Goal: Information Seeking & Learning: Learn about a topic

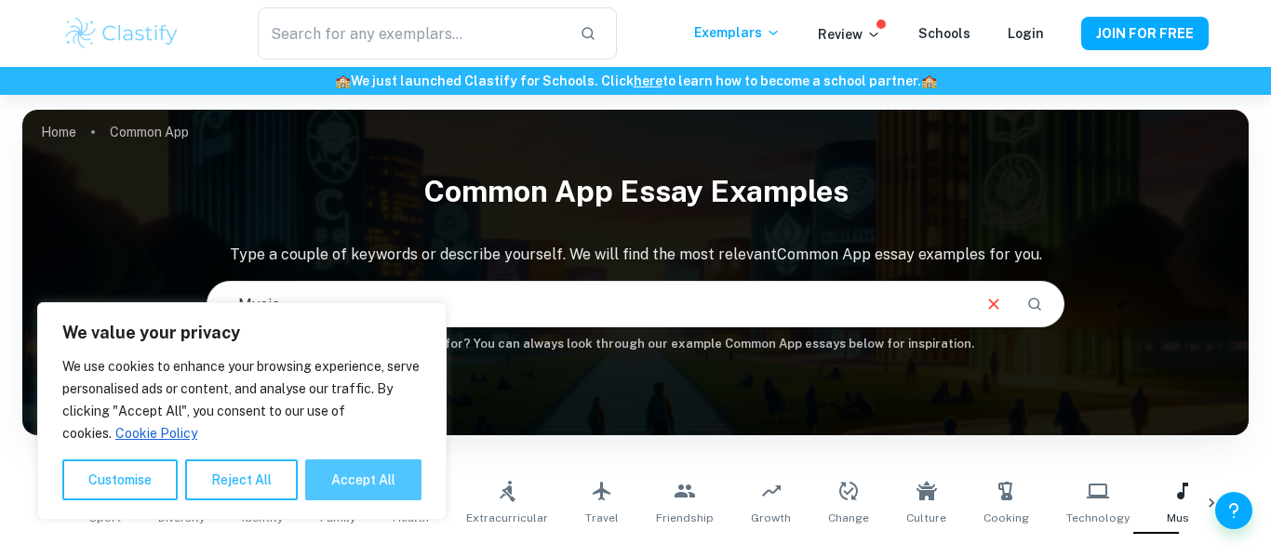
click at [342, 467] on button "Accept All" at bounding box center [363, 480] width 116 height 41
checkbox input "true"
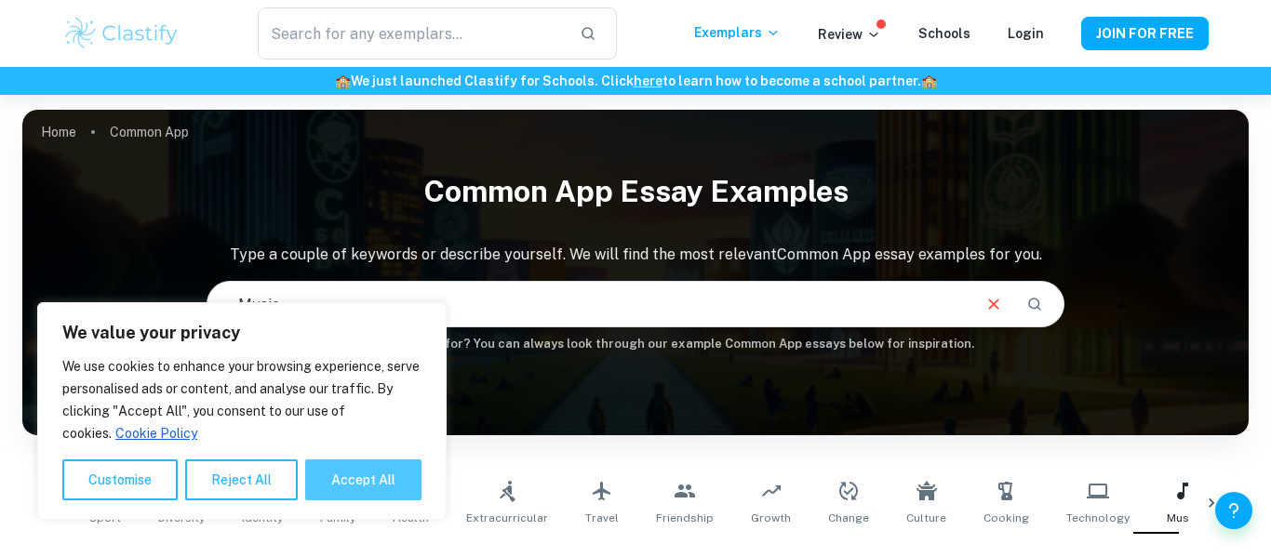
checkbox input "true"
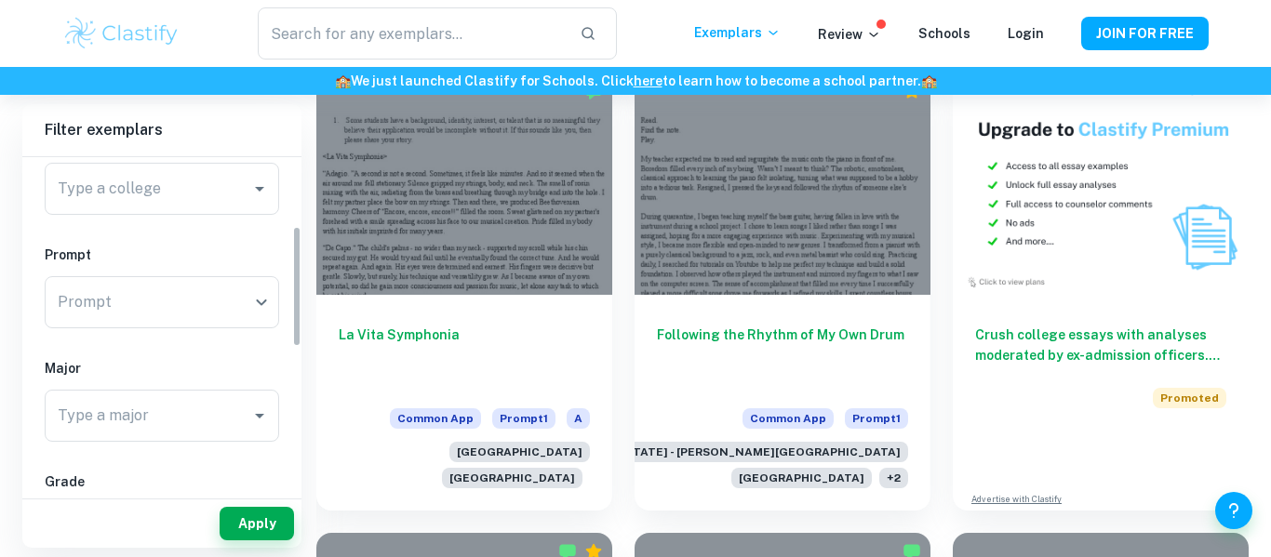
scroll to position [191, 0]
click at [242, 317] on div "​ Prompt" at bounding box center [162, 294] width 234 height 52
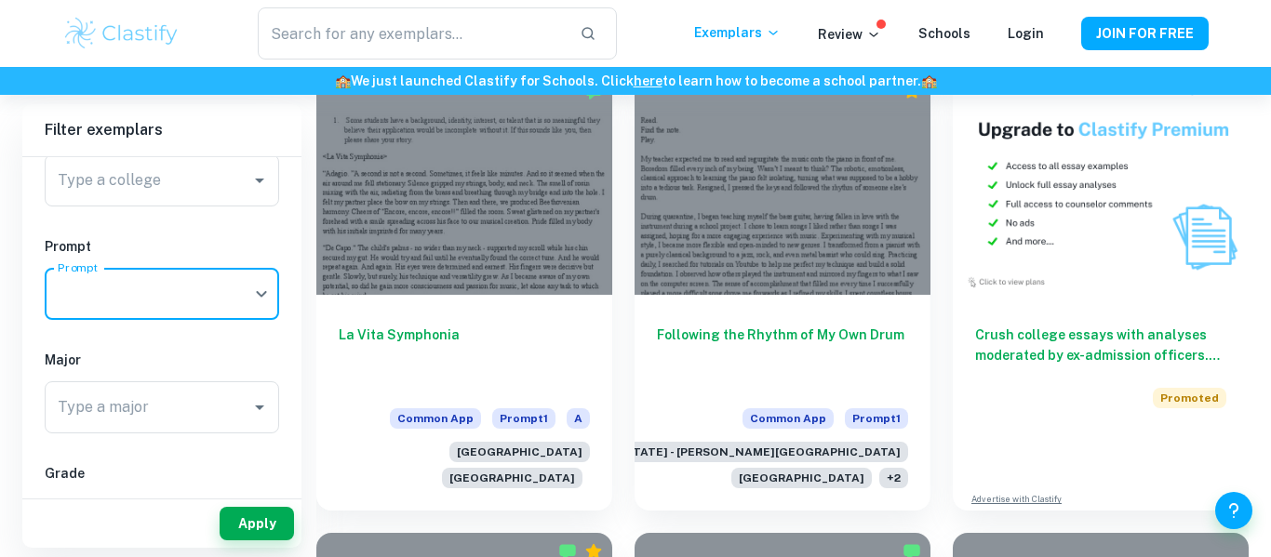
click at [260, 296] on div "​ Prompt" at bounding box center [162, 294] width 234 height 52
click at [254, 295] on div "​ Prompt" at bounding box center [162, 294] width 234 height 52
click at [219, 221] on div "IB College Category Common App Supplement College Type a college Type a college…" at bounding box center [161, 426] width 279 height 919
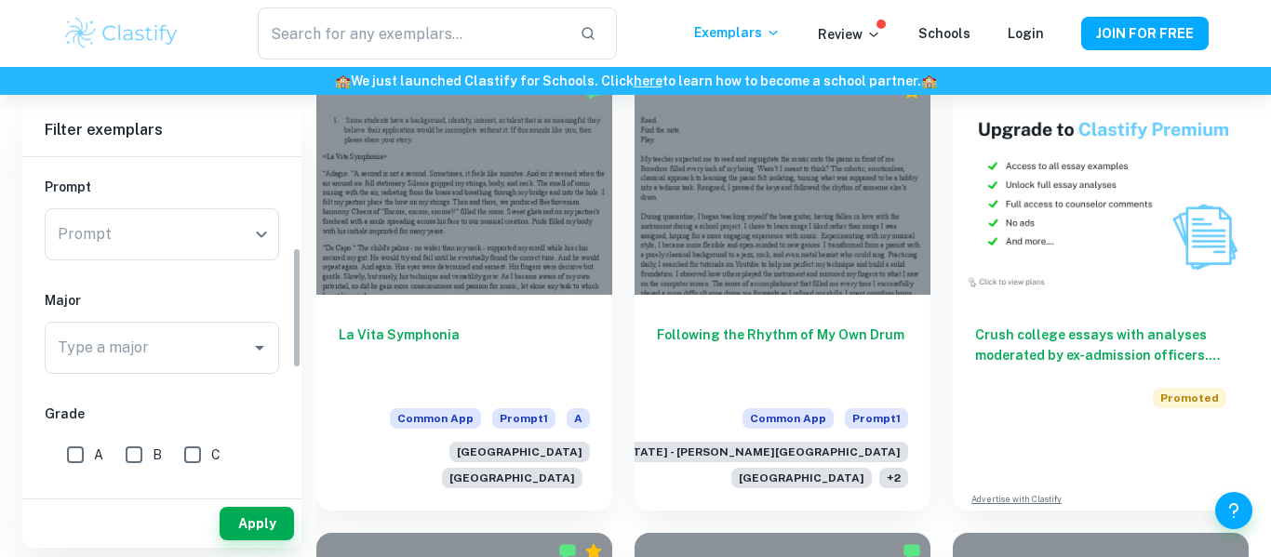
scroll to position [255, 0]
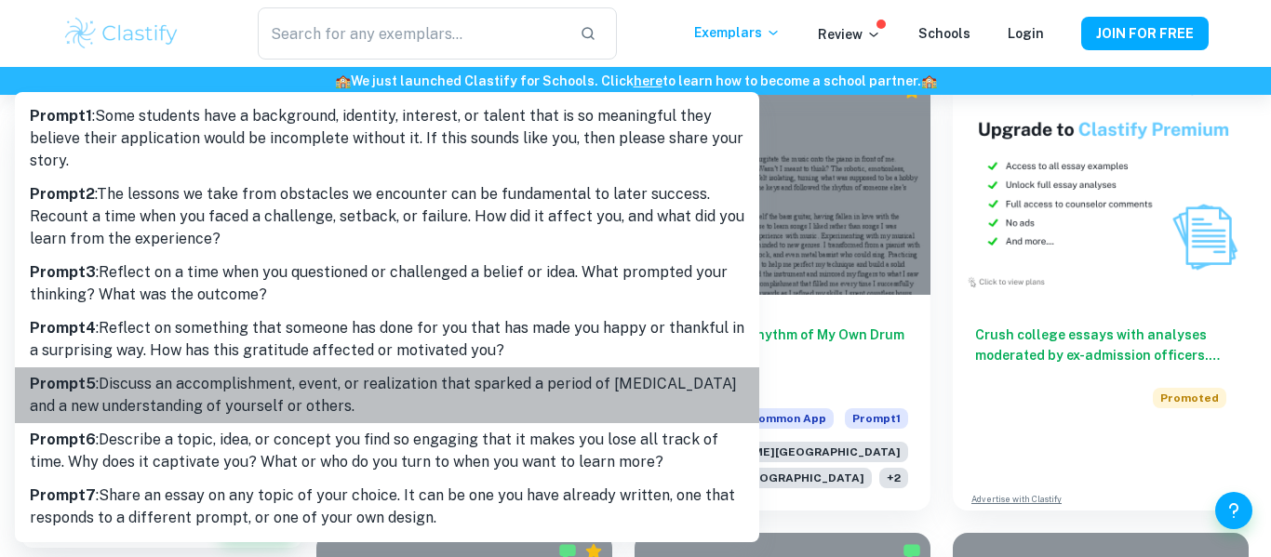
click at [271, 416] on p "Prompt 5 : Discuss an accomplishment, event, or realization that sparked a peri…" at bounding box center [387, 395] width 715 height 45
type input "5"
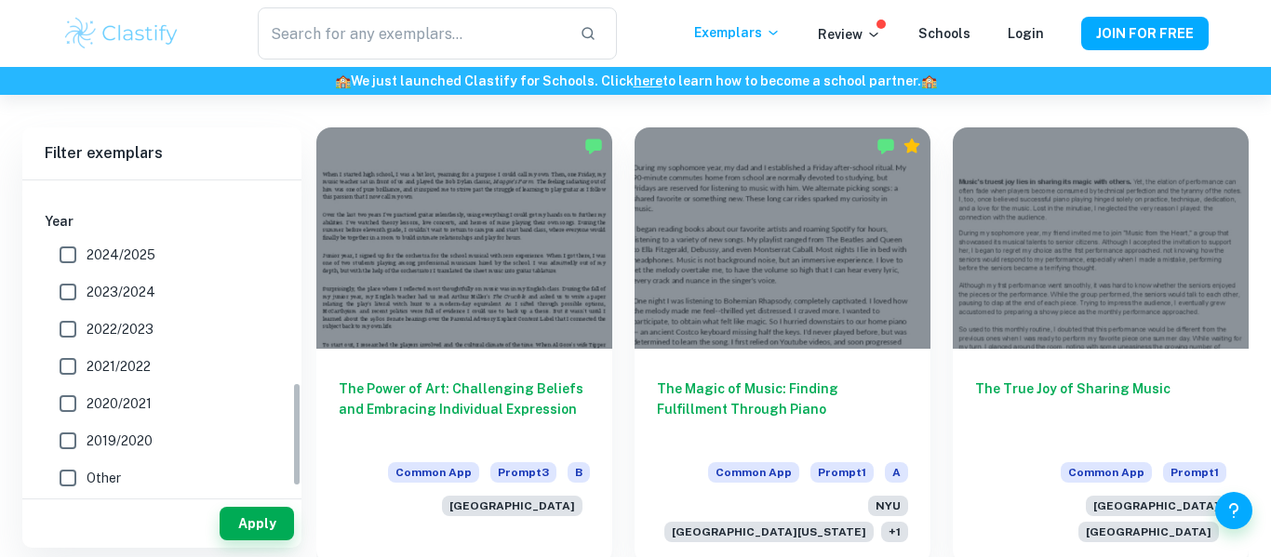
scroll to position [608, 0]
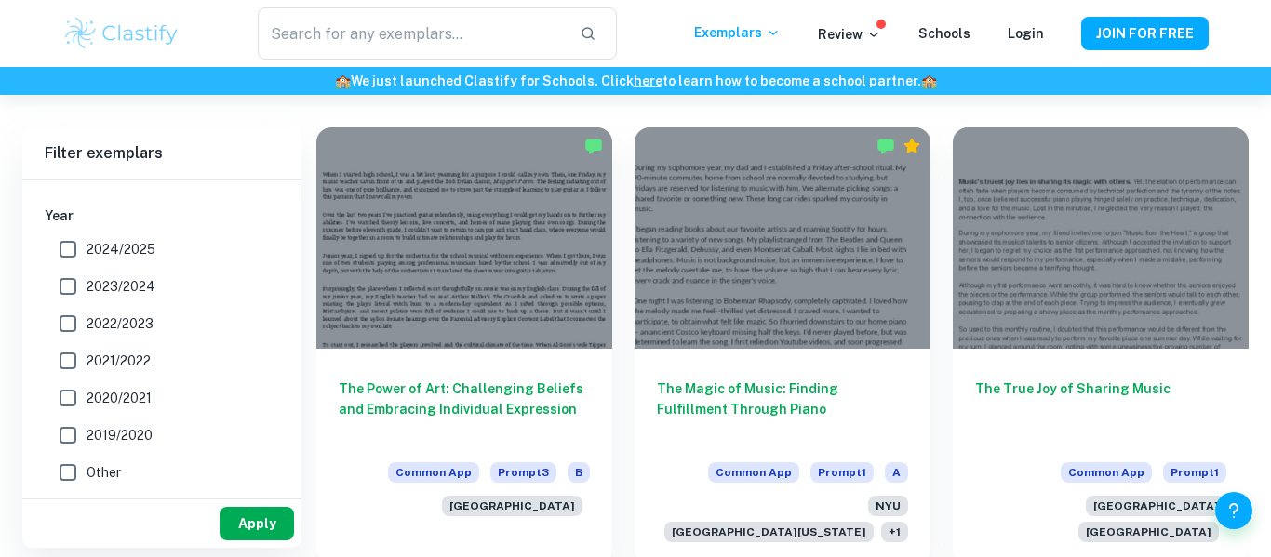
click at [237, 515] on button "Apply" at bounding box center [257, 523] width 74 height 33
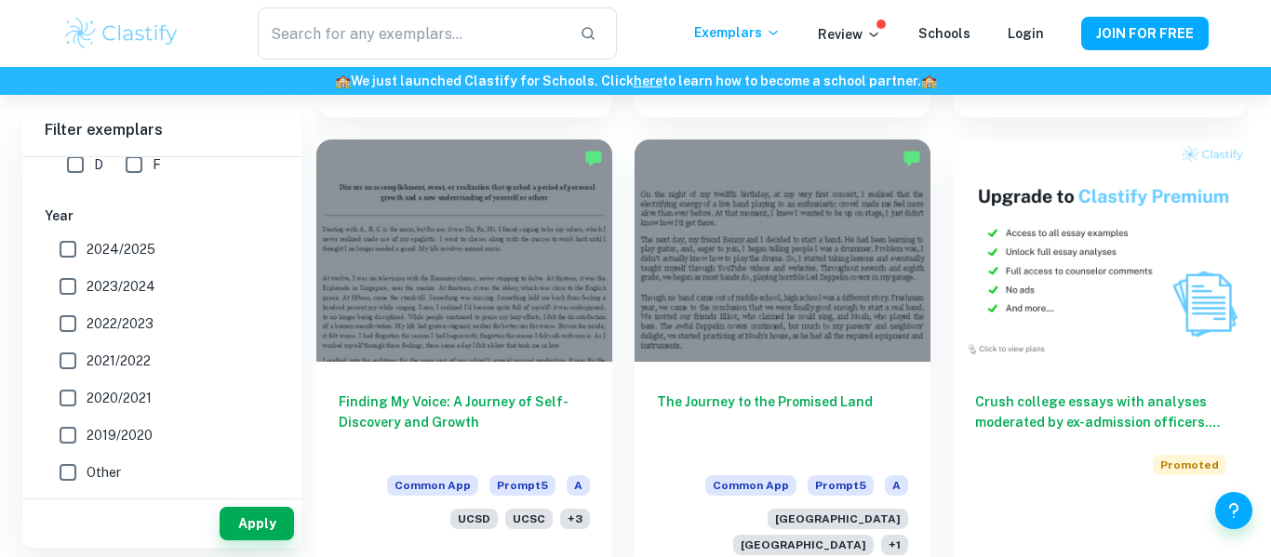
scroll to position [1000, 0]
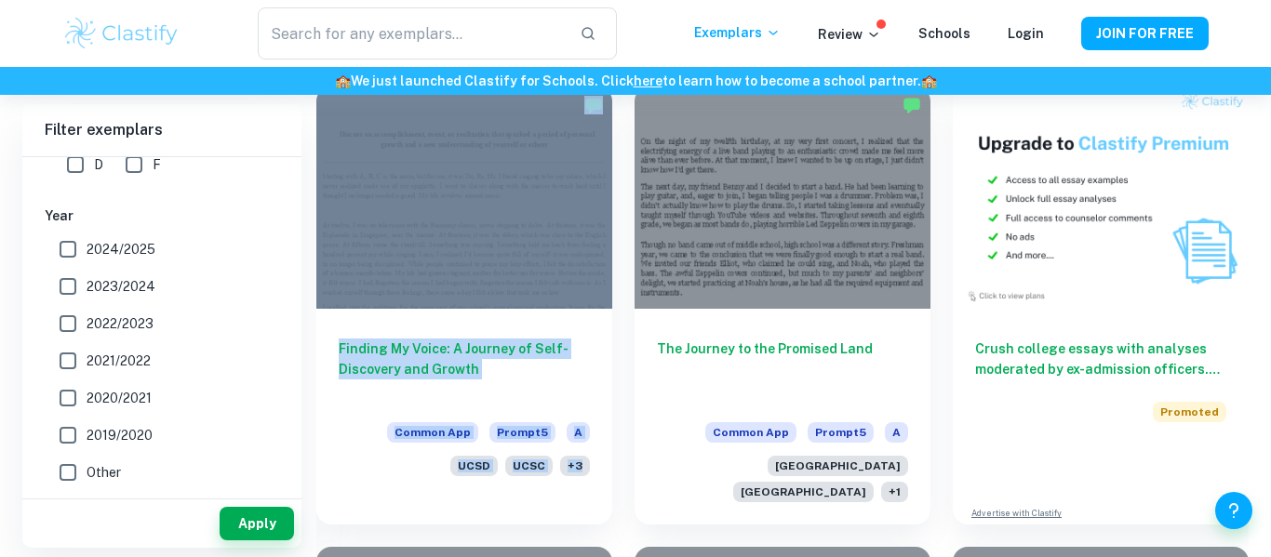
click at [620, 156] on div "The Journey to the Promised Land Common App Prompt 5 A Harvard University Bosto…" at bounding box center [771, 294] width 318 height 460
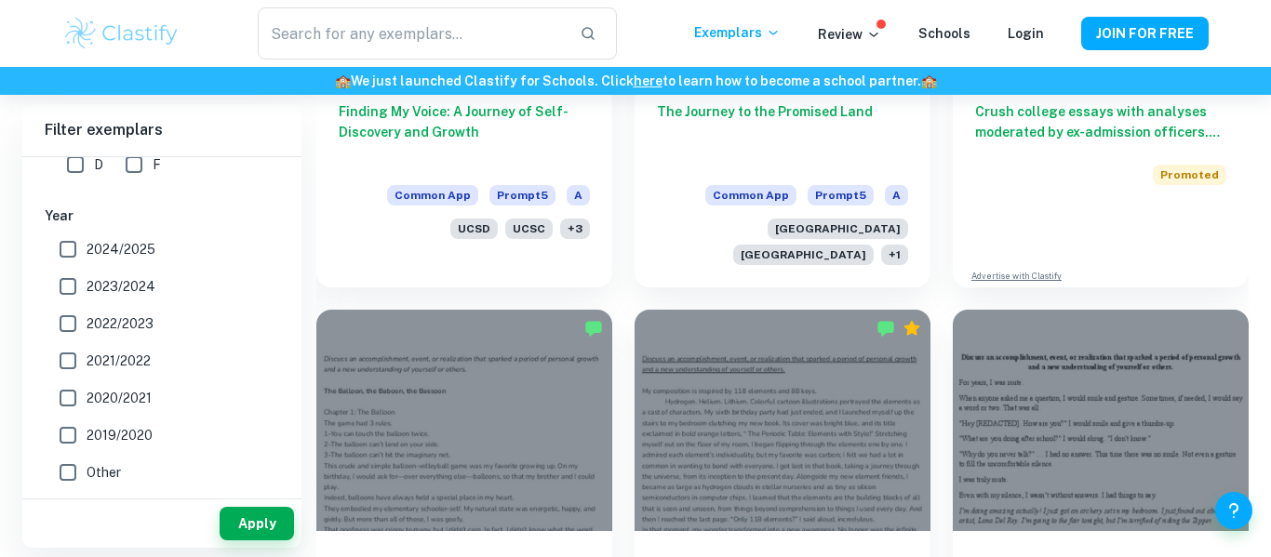
scroll to position [1288, 0]
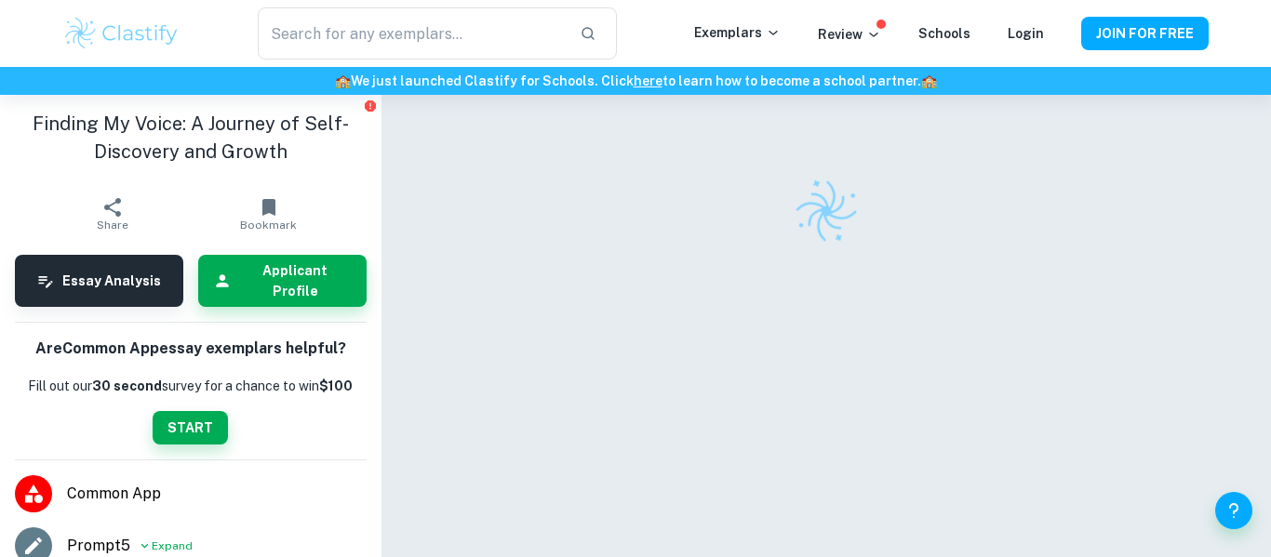
checkbox input "true"
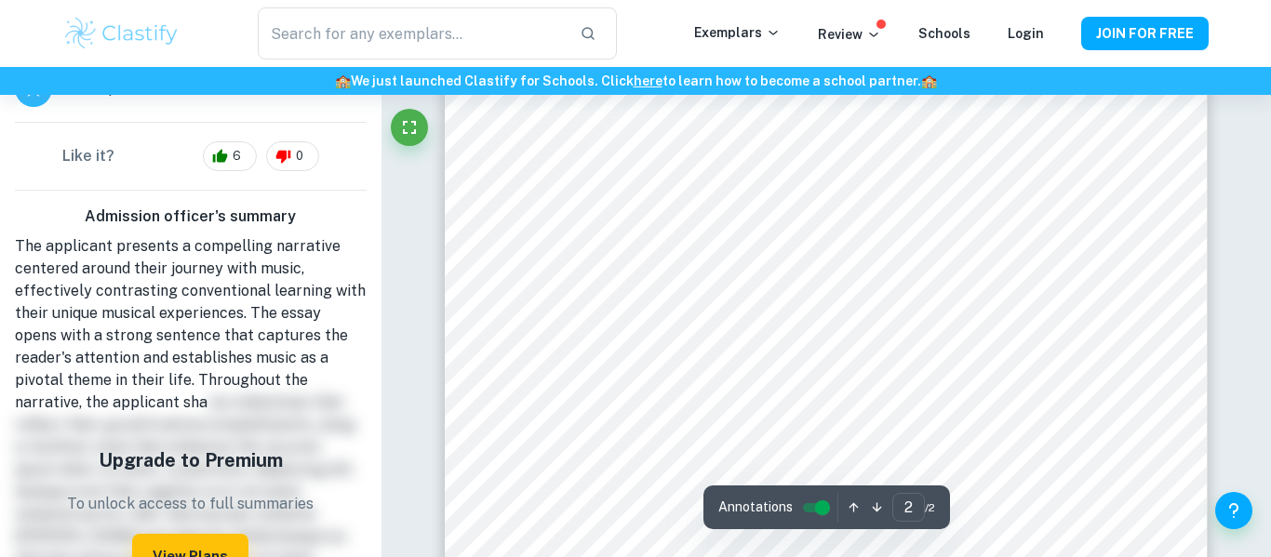
scroll to position [1203, 0]
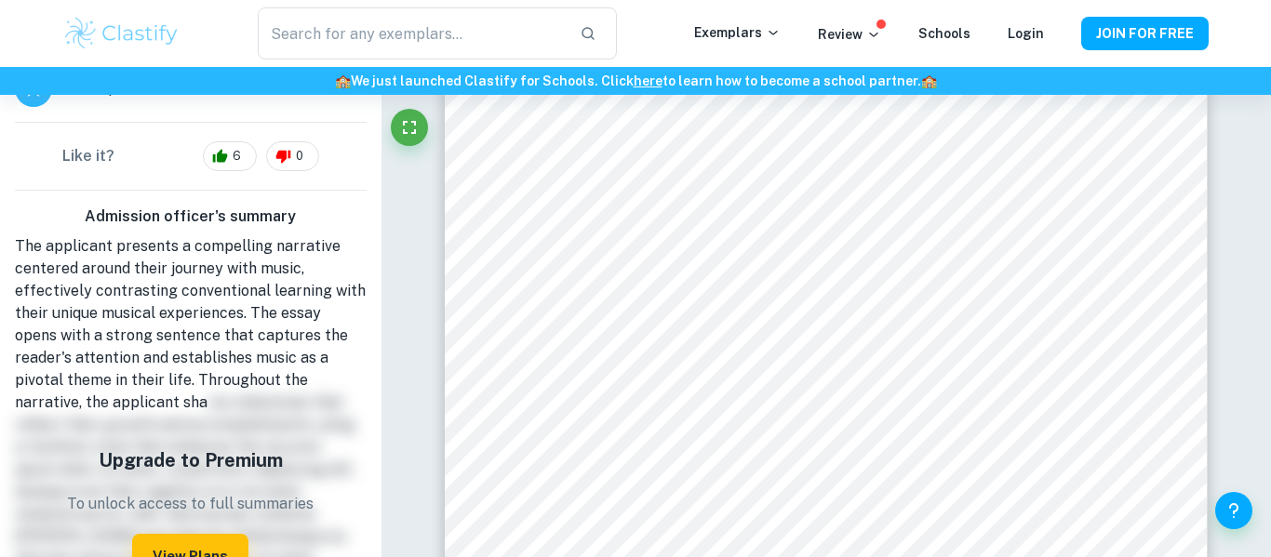
type input "1"
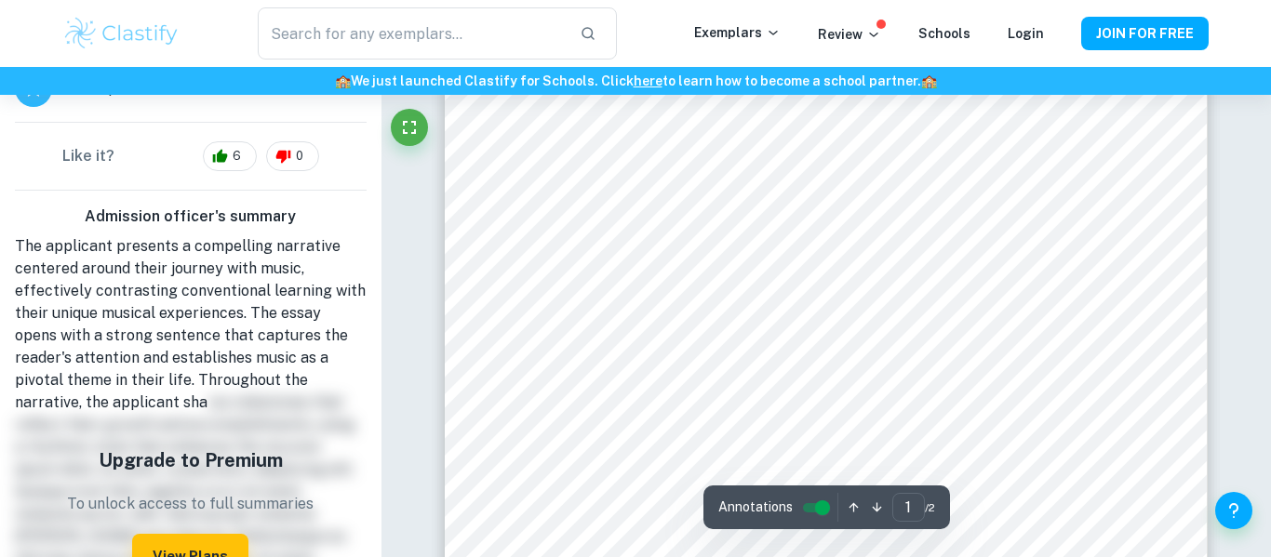
scroll to position [0, 0]
